Goal: Transaction & Acquisition: Purchase product/service

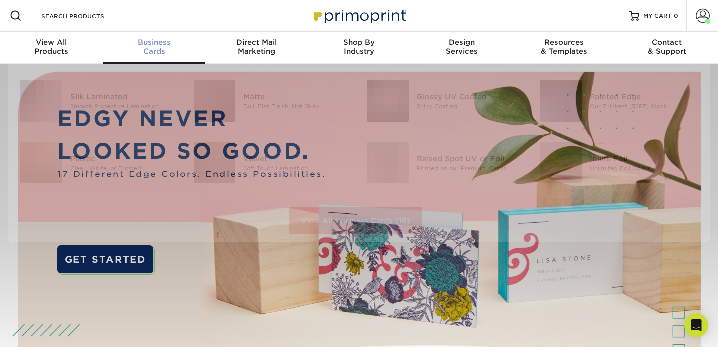
click at [148, 43] on span "Business" at bounding box center [154, 42] width 103 height 9
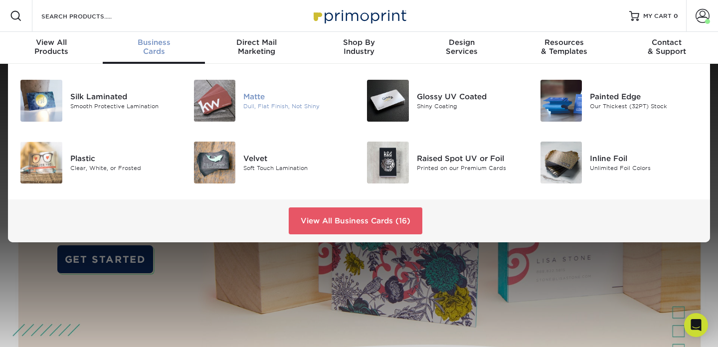
click at [210, 101] on img at bounding box center [215, 101] width 42 height 42
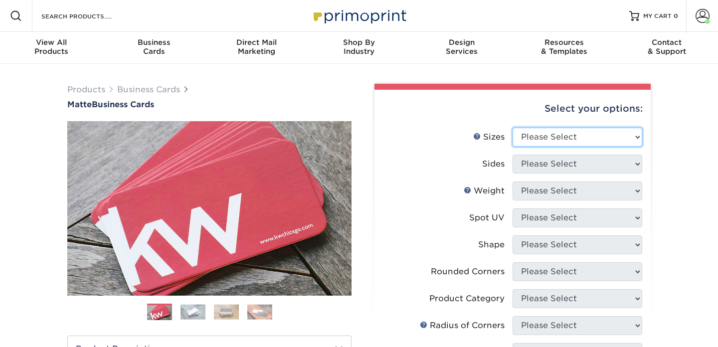
click at [534, 138] on select "Please Select 1.5" x 3.5" - Mini 1.75" x 3.5" - Mini 2" x 2" - Square 2" x 3" -…" at bounding box center [577, 137] width 130 height 19
select select "2.00x3.50"
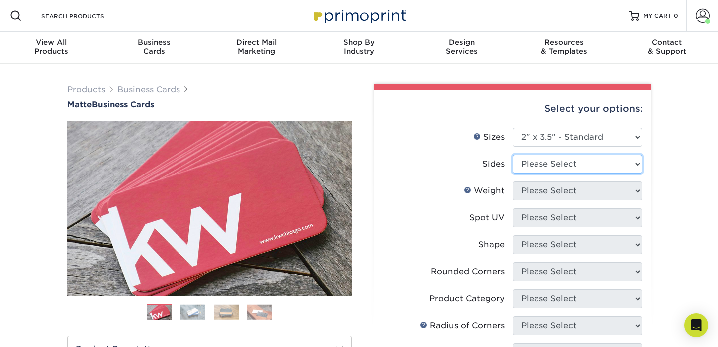
click at [548, 165] on select "Please Select Print Both Sides Print Front Only" at bounding box center [577, 164] width 130 height 19
select select "13abbda7-1d64-4f25-8bb2-c179b224825d"
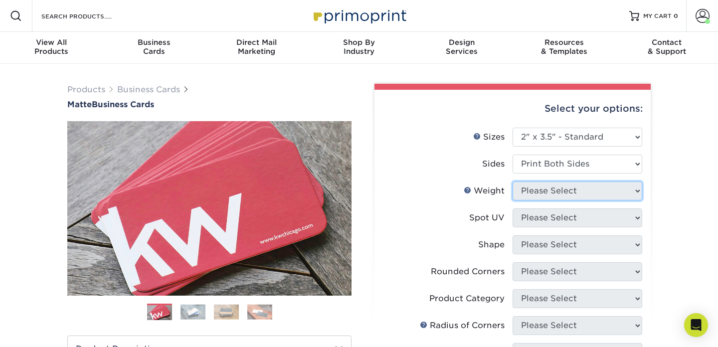
click at [553, 191] on select "Please Select" at bounding box center [577, 190] width 130 height 19
select select "14PT"
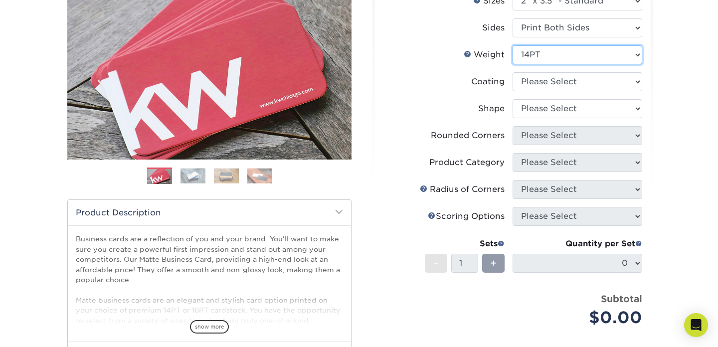
scroll to position [117, 0]
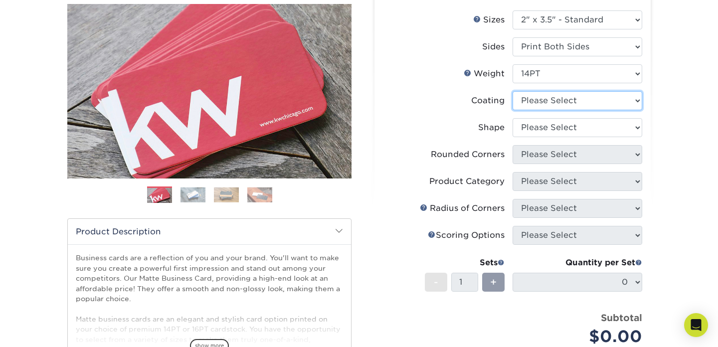
click at [554, 97] on select at bounding box center [577, 100] width 130 height 19
select select "121bb7b5-3b4d-429f-bd8d-bbf80e953313"
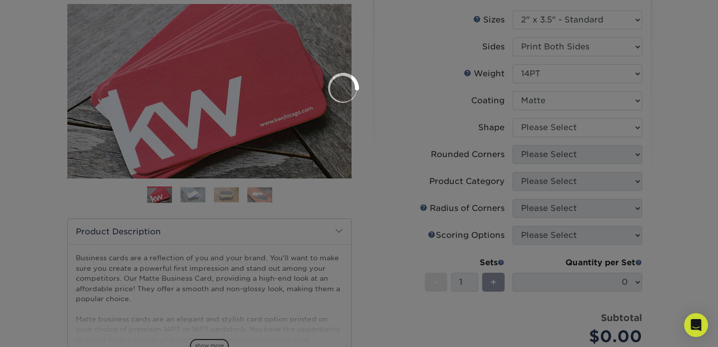
click at [555, 126] on div at bounding box center [359, 173] width 718 height 347
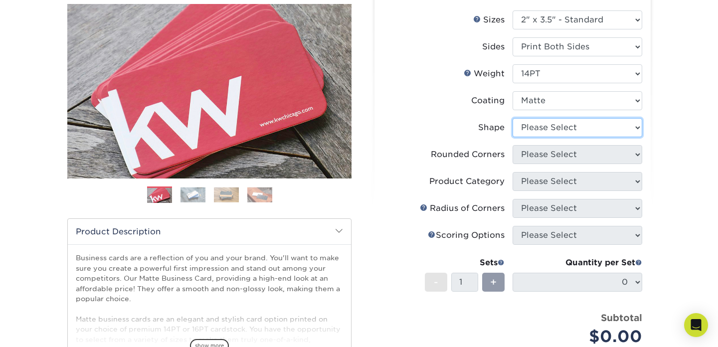
click at [555, 126] on select "Please Select Standard" at bounding box center [577, 127] width 130 height 19
select select "standard"
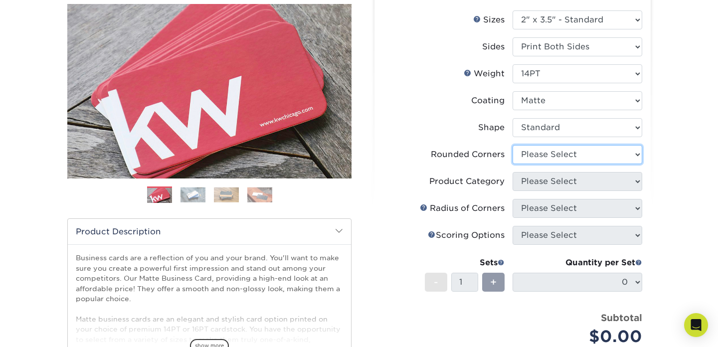
click at [556, 153] on select "Please Select Yes - Round 2 Corners Yes - Round 4 Corners No" at bounding box center [577, 154] width 130 height 19
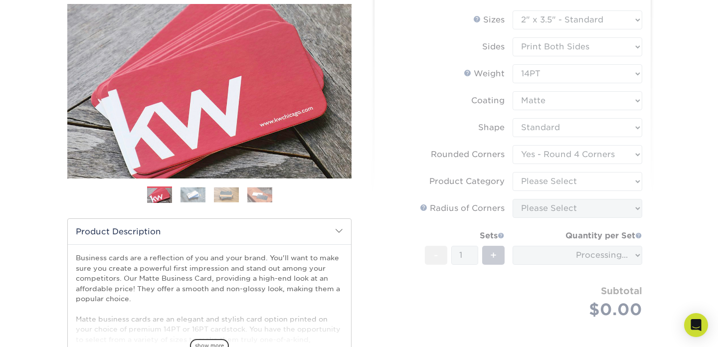
click at [548, 155] on form "Sizes Help Sizes Please Select 1.5" x 3.5" - Mini 1.75" x 3.5" - Mini 2" x 2" -…" at bounding box center [512, 176] width 260 height 332
click at [551, 155] on form "Sizes Help Sizes Please Select 1.5" x 3.5" - Mini 1.75" x 3.5" - Mini 2" x 2" -…" at bounding box center [512, 176] width 260 height 332
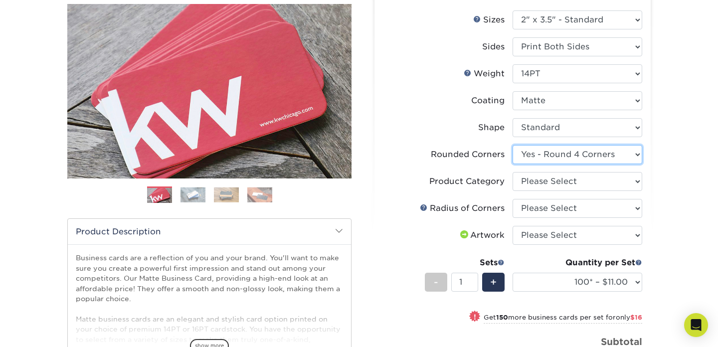
click at [625, 153] on select "Please Select Yes - Round 2 Corners Yes - Round 4 Corners No" at bounding box center [577, 154] width 130 height 19
select select "0"
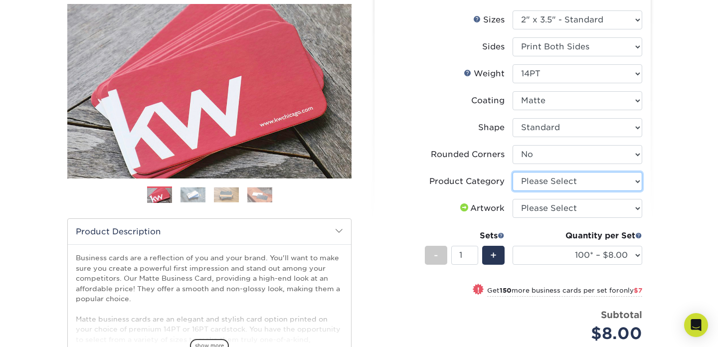
click at [547, 183] on select "Please Select Business Cards" at bounding box center [577, 181] width 130 height 19
select select "3b5148f1-0588-4f88-a218-97bcfdce65c1"
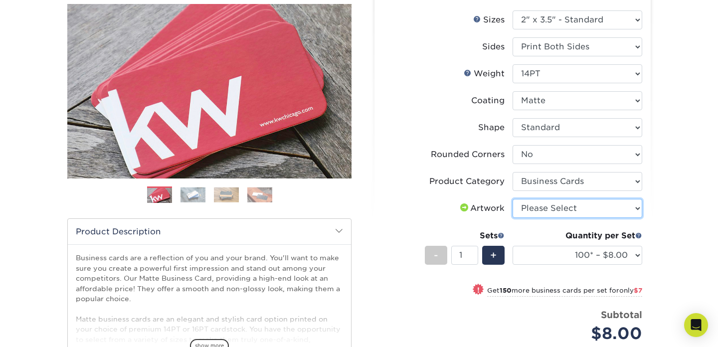
click at [551, 204] on select "Please Select I will upload files I need a design - $100" at bounding box center [577, 208] width 130 height 19
select select "upload"
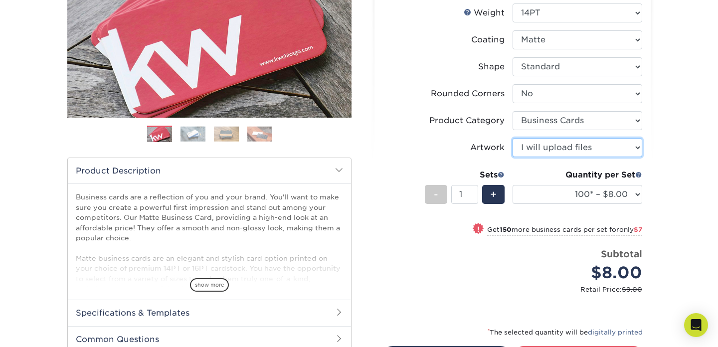
scroll to position [221, 0]
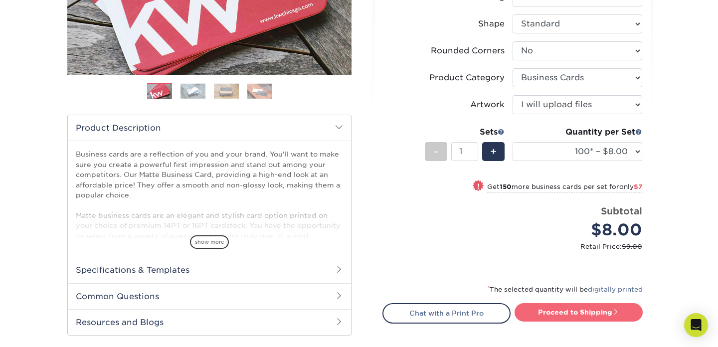
click at [572, 317] on link "Proceed to Shipping" at bounding box center [578, 312] width 128 height 18
type input "Set 1"
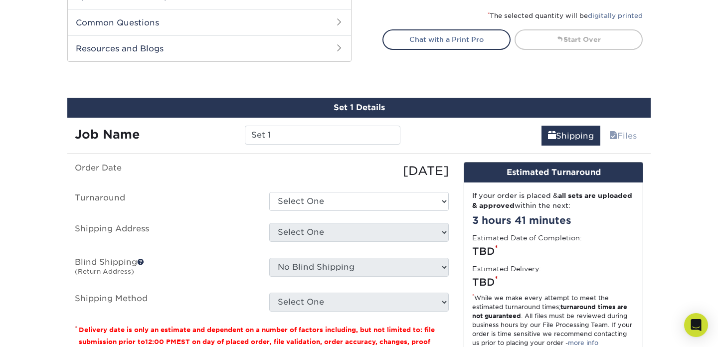
scroll to position [551, 0]
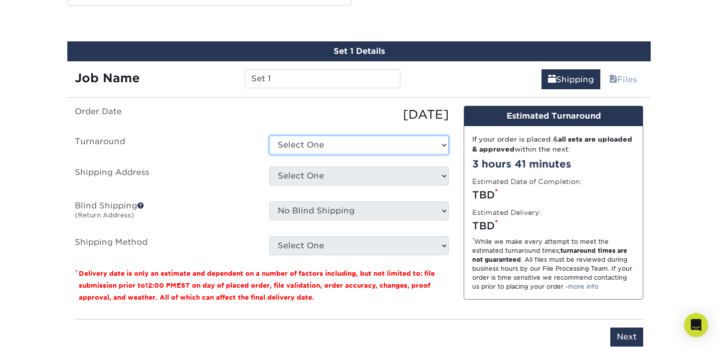
click at [368, 142] on select "Select One 2-4 Business Days 2 Day Next Business Day" at bounding box center [358, 145] width 179 height 19
select select "e6dc3f44-811f-4023-acdf-8cd9144995fc"
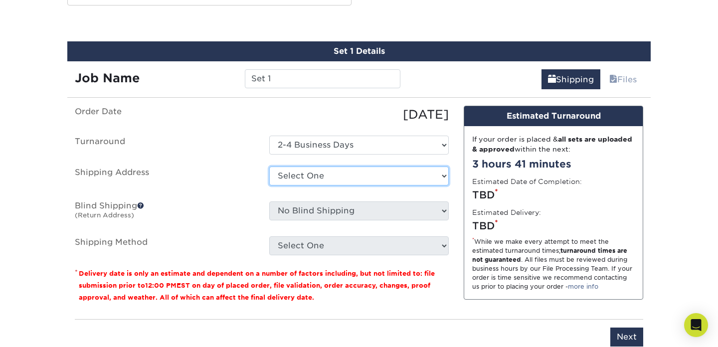
click at [352, 173] on select "Select One Erika Alonso home address Jon Bockman Tom Bilello + Add New Address" at bounding box center [358, 176] width 179 height 19
select select "284330"
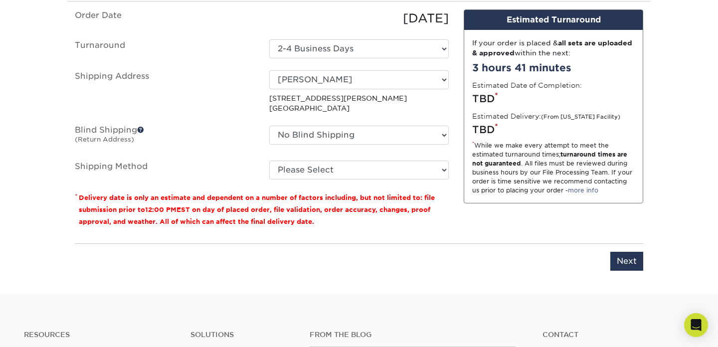
scroll to position [645, 0]
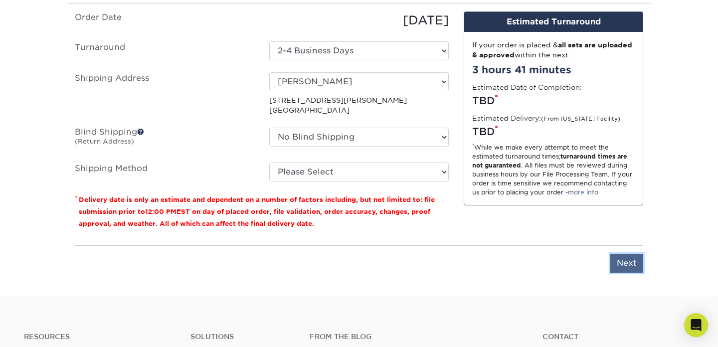
click at [617, 262] on input "Next" at bounding box center [626, 263] width 33 height 19
type input "Next"
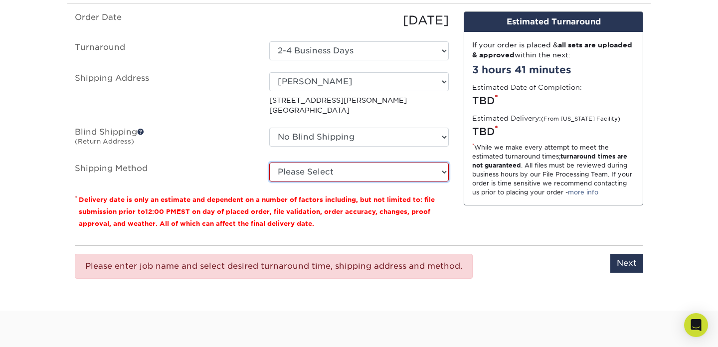
click at [311, 170] on select "Please Select Ground Shipping (+$7.84) 3 Day Shipping Service (+$20.07) 2 Day A…" at bounding box center [358, 172] width 179 height 19
select select "03"
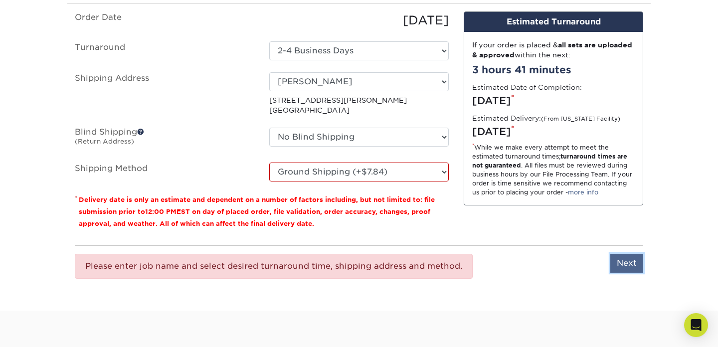
click at [627, 264] on input "Next" at bounding box center [626, 263] width 33 height 19
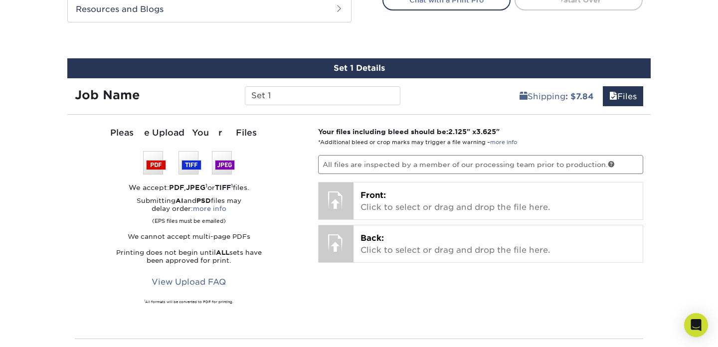
scroll to position [717, 0]
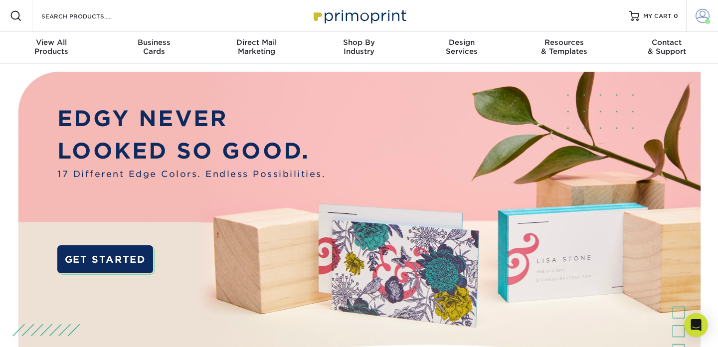
click at [699, 17] on span at bounding box center [702, 16] width 14 height 14
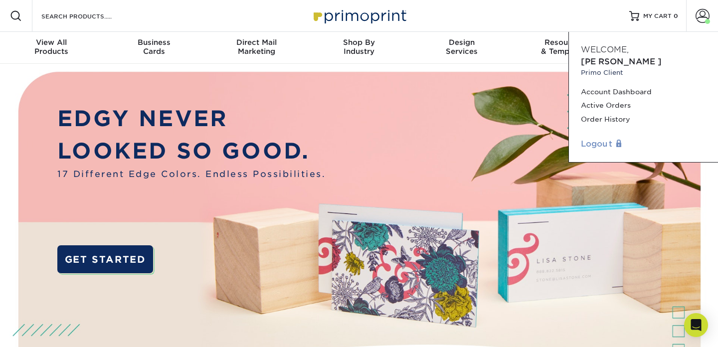
click at [596, 138] on link "Logout" at bounding box center [643, 144] width 125 height 12
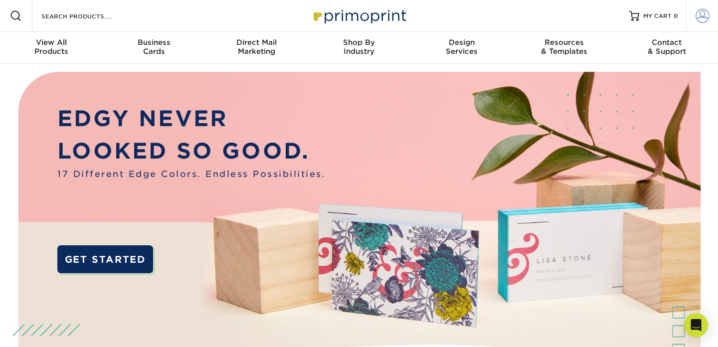
type input "[PERSON_NAME][EMAIL_ADDRESS][PERSON_NAME][DOMAIN_NAME]"
click at [706, 13] on span at bounding box center [702, 16] width 14 height 14
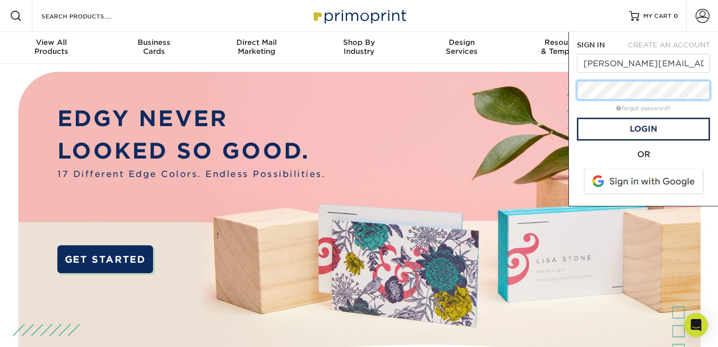
click at [570, 91] on div "SIGN IN CREATE AN ACCOUNT [PERSON_NAME][EMAIL_ADDRESS][PERSON_NAME][DOMAIN_NAME…" at bounding box center [643, 119] width 150 height 174
